Goal: Find specific page/section: Find specific page/section

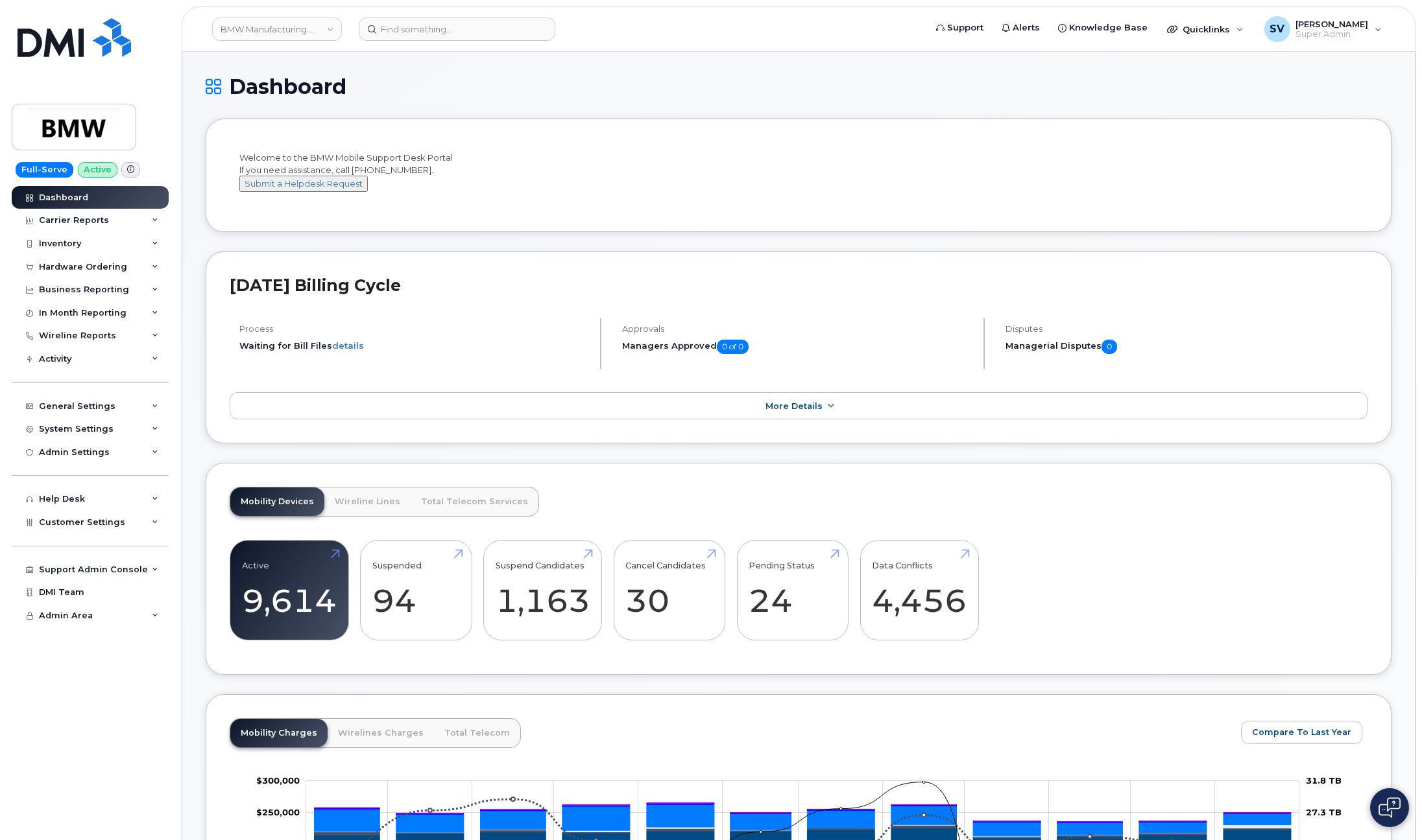
click at [323, 35] on link "BMW Manufacturing Co LLC" at bounding box center [276, 29] width 129 height 24
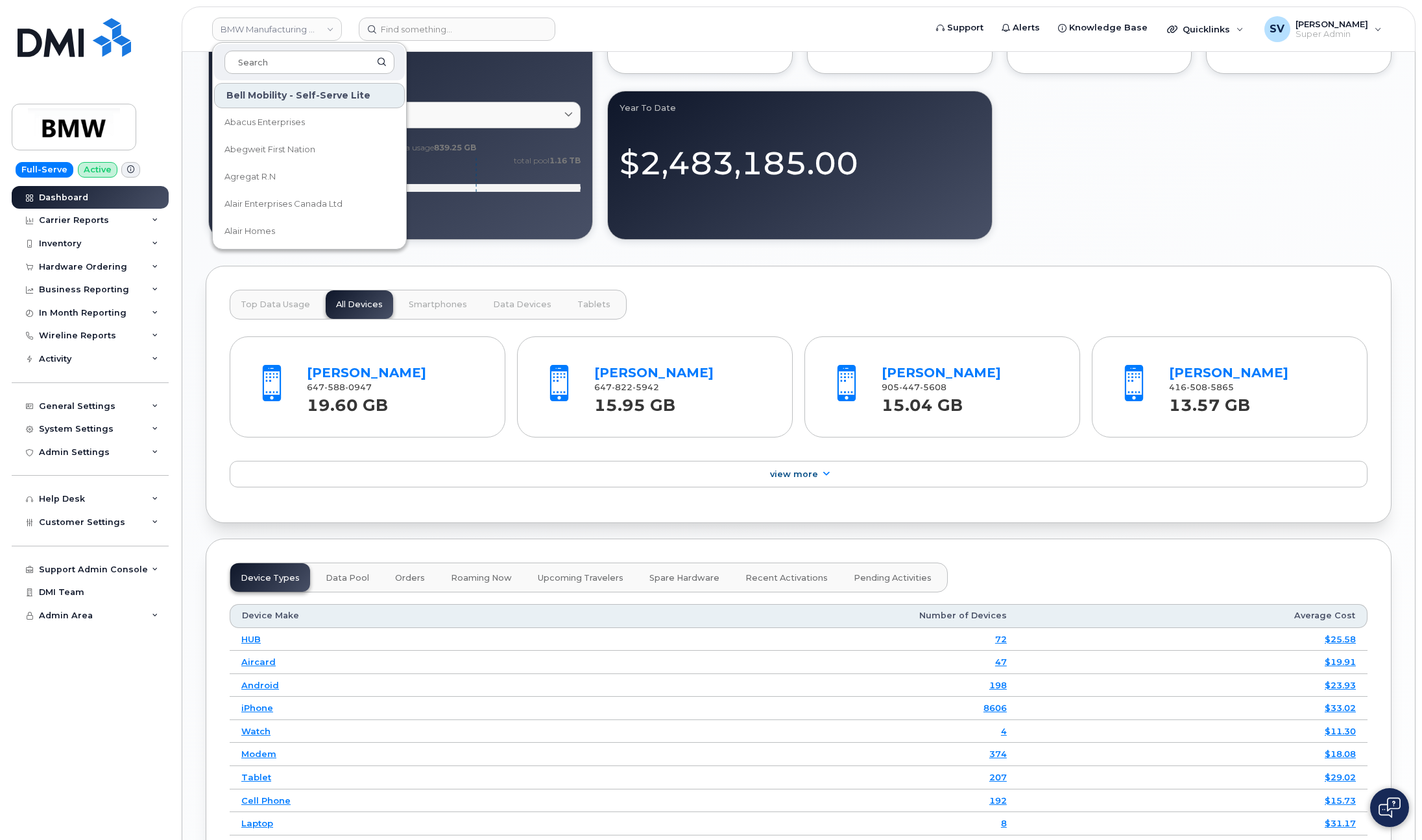
scroll to position [1188, 0]
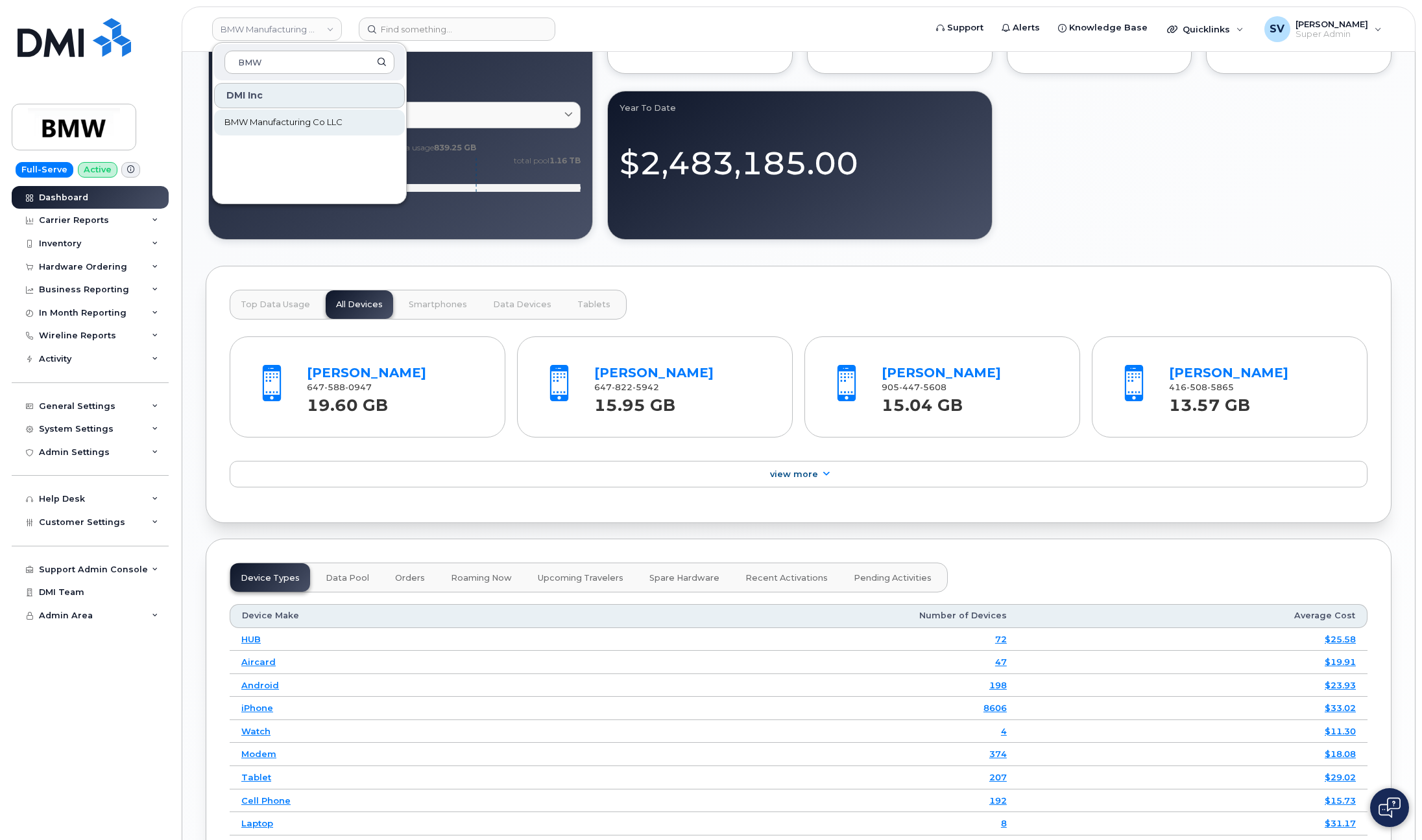
type input "BMW"
click at [294, 121] on span "BMW Manufacturing Co LLC" at bounding box center [283, 122] width 118 height 13
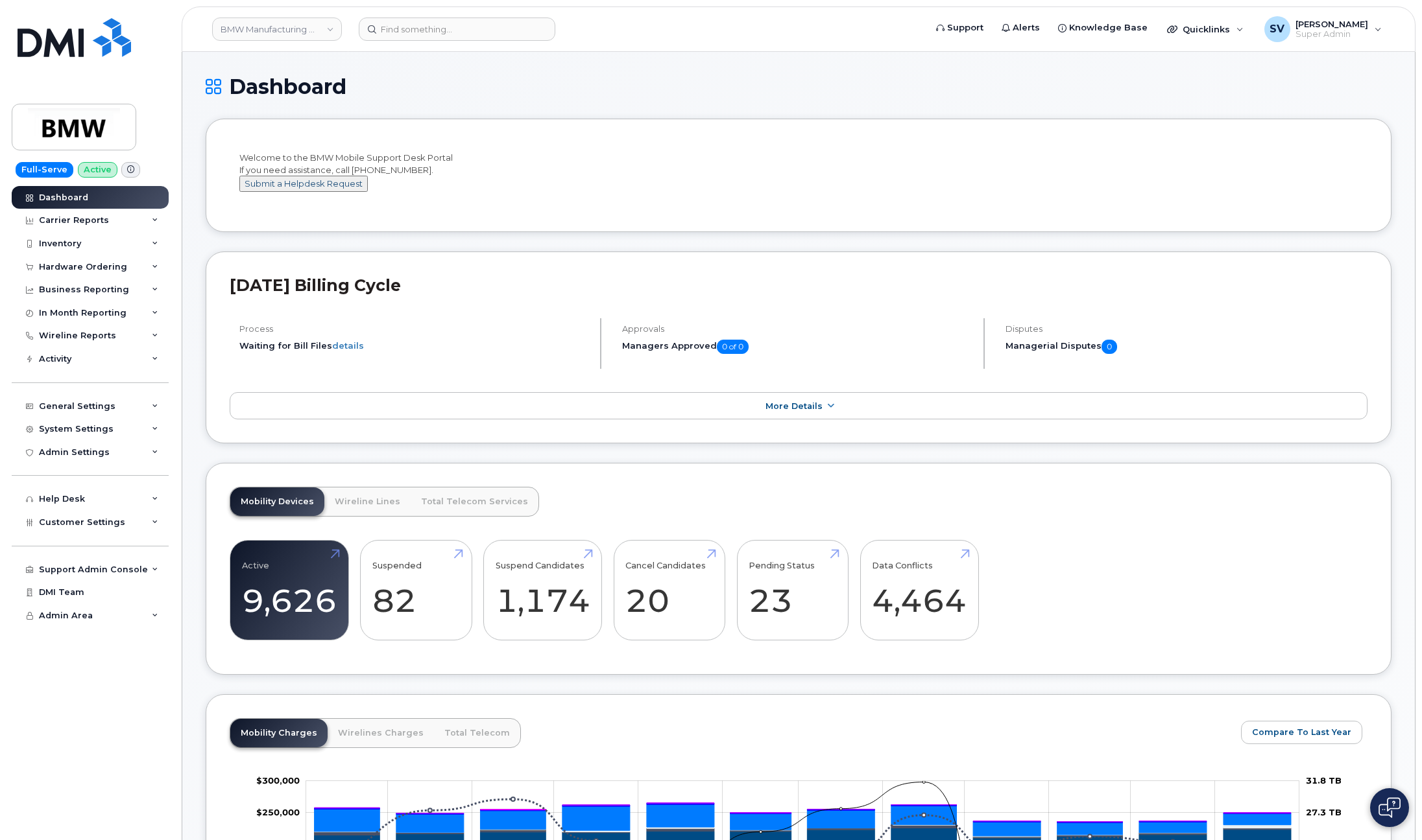
click at [261, 191] on button "Submit a Helpdesk Request" at bounding box center [304, 184] width 129 height 16
click at [89, 169] on span "Active" at bounding box center [97, 170] width 39 height 16
click at [256, 581] on link "Active 9,626" at bounding box center [289, 591] width 95 height 85
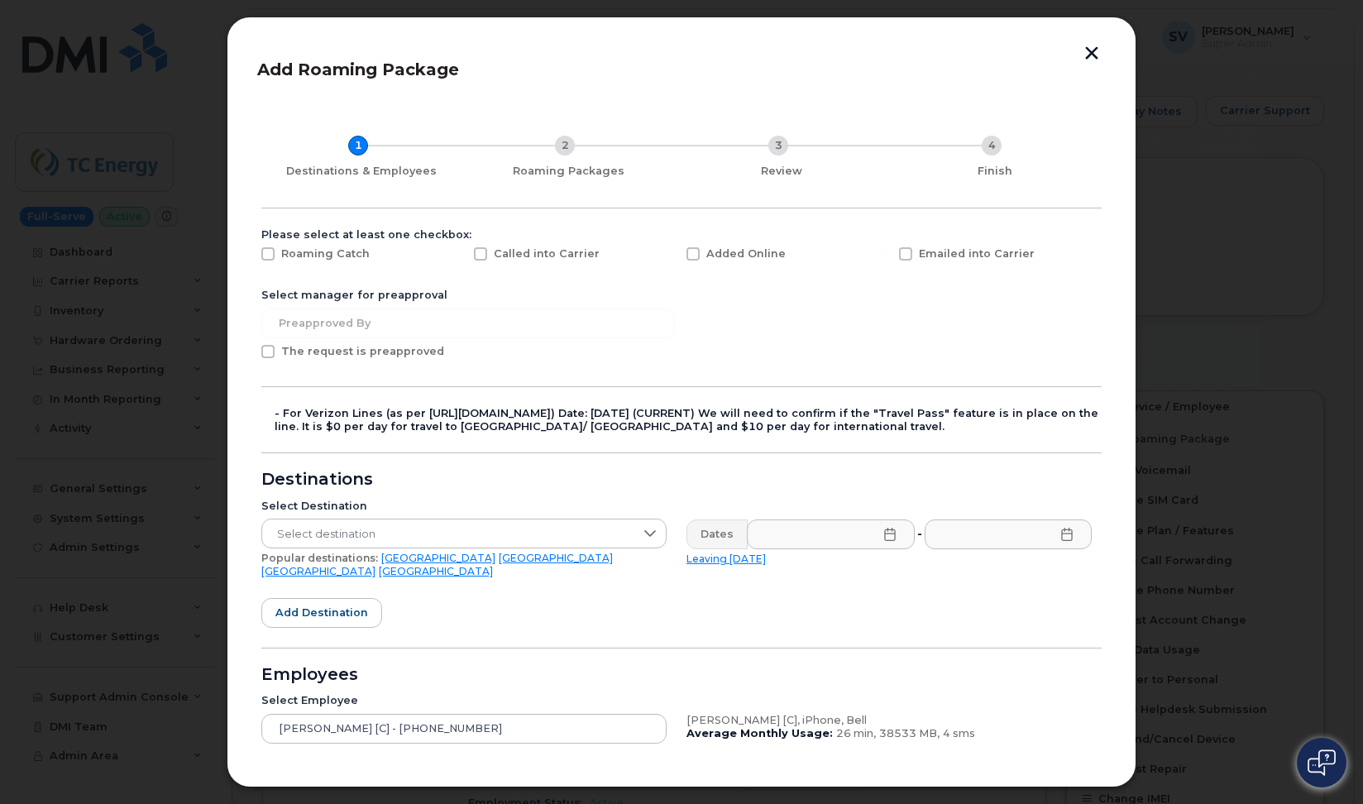
scroll to position [244, 0]
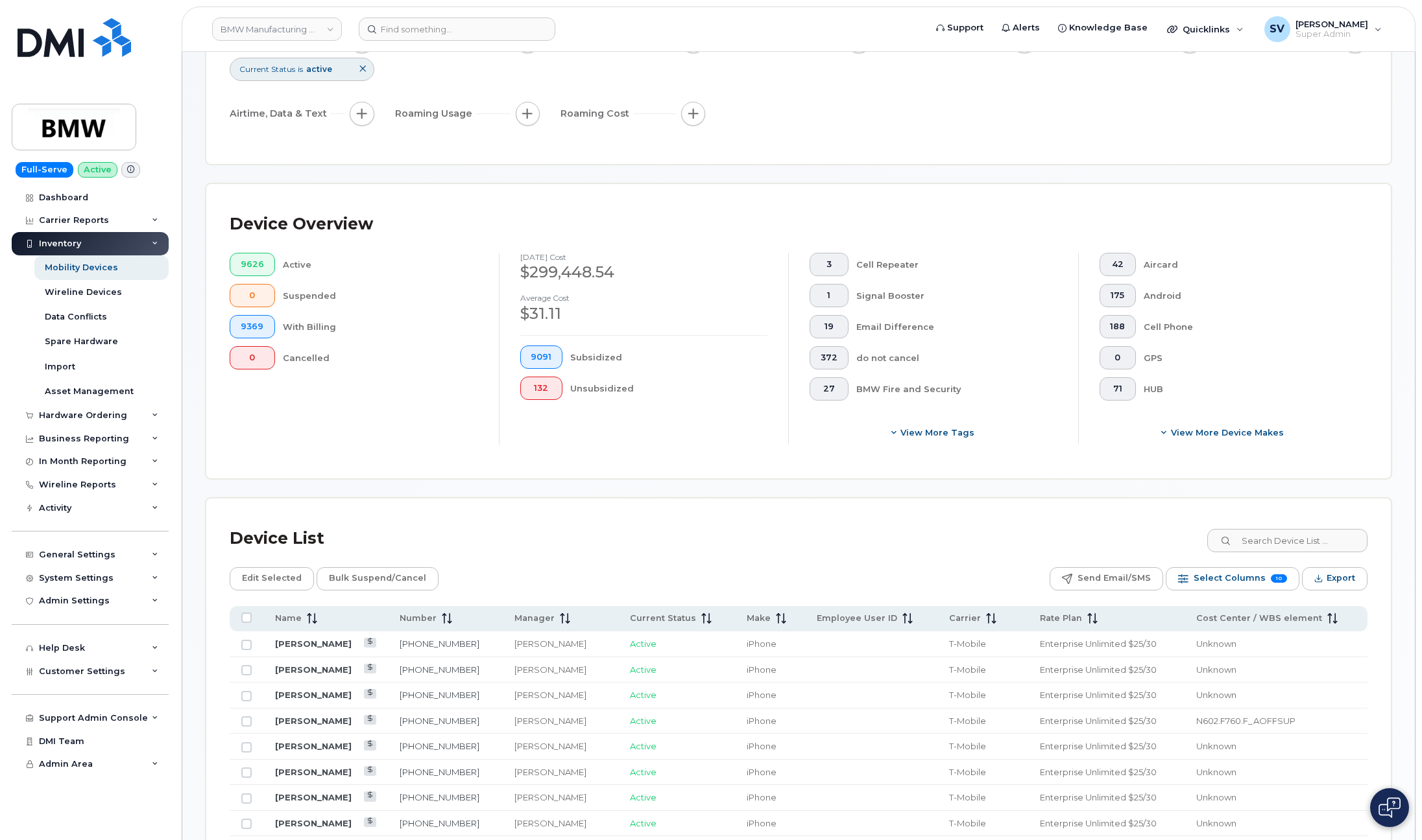
scroll to position [169, 0]
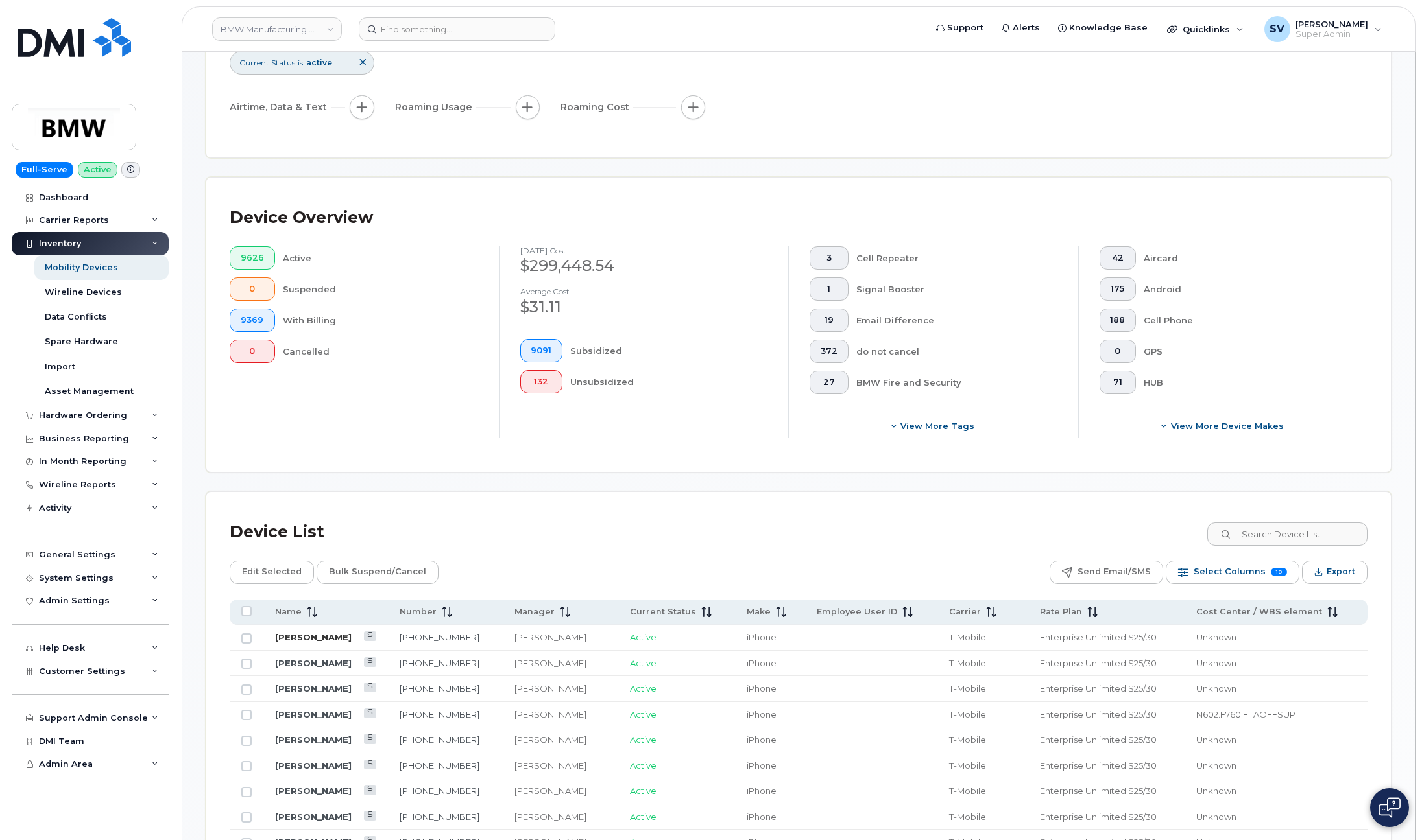
click at [306, 634] on link "[PERSON_NAME]" at bounding box center [314, 637] width 77 height 10
